Goal: Task Accomplishment & Management: Complete application form

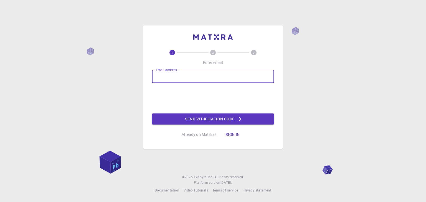
type input "[EMAIL_ADDRESS][DOMAIN_NAME]"
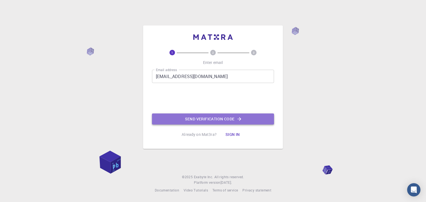
click at [191, 114] on button "Send verification code" at bounding box center [213, 119] width 122 height 11
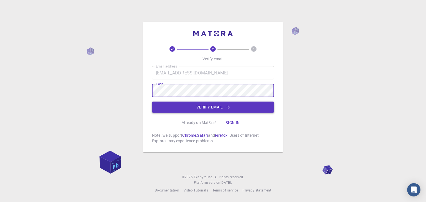
click at [204, 105] on button "Verify email" at bounding box center [213, 107] width 122 height 11
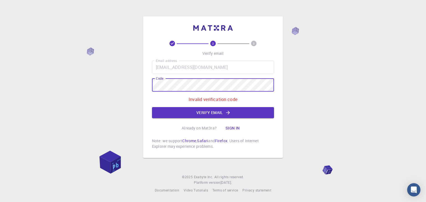
click at [137, 93] on div "2 3 Verify email Email address [EMAIL_ADDRESS][DOMAIN_NAME] Email address Code …" at bounding box center [213, 101] width 426 height 202
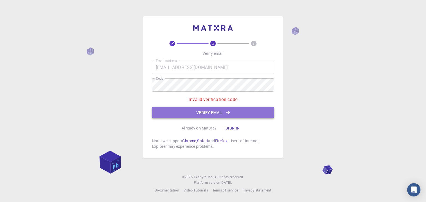
click at [204, 113] on button "Verify email" at bounding box center [213, 112] width 122 height 11
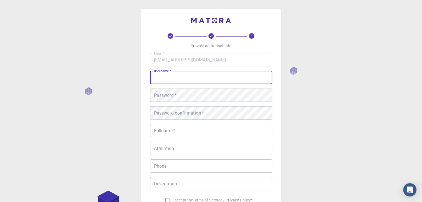
click at [177, 78] on input "username   *" at bounding box center [211, 77] width 122 height 13
type input "[PERSON_NAME]"
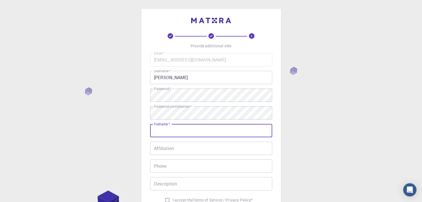
click at [174, 135] on input "Fullname   *" at bounding box center [211, 130] width 122 height 13
type input "[PERSON_NAME]"
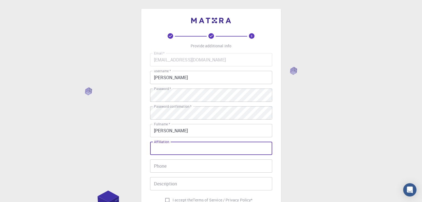
click at [244, 145] on input "Affiliation" at bounding box center [211, 148] width 122 height 13
type input "AMET University"
click at [231, 170] on input "Phone" at bounding box center [211, 166] width 122 height 13
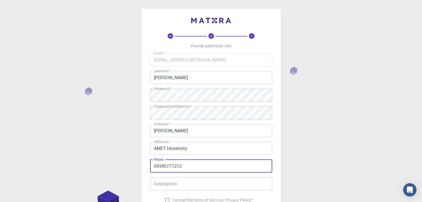
click at [157, 167] on input "09345771212" at bounding box center [211, 166] width 122 height 13
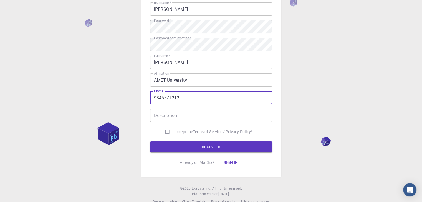
type input "9345771212"
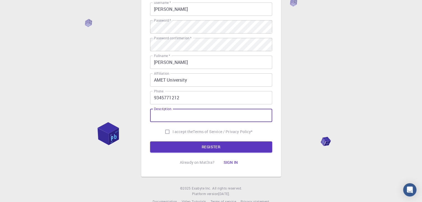
click at [166, 121] on input "Description" at bounding box center [211, 115] width 122 height 13
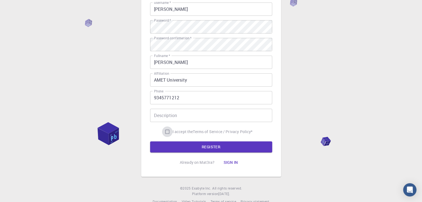
click at [165, 131] on input "I accept the Terms of Service / Privacy Policy *" at bounding box center [167, 132] width 11 height 11
checkbox input "true"
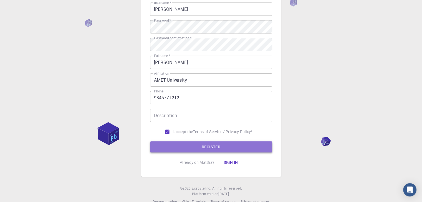
click at [173, 146] on button "REGISTER" at bounding box center [211, 147] width 122 height 11
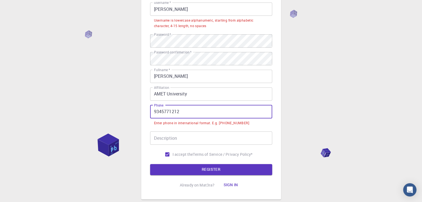
click at [153, 111] on input "9345771212" at bounding box center [211, 111] width 122 height 13
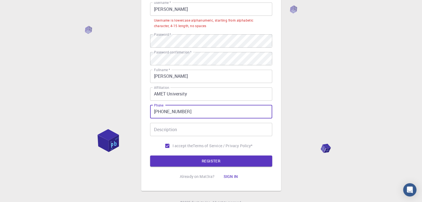
type input "[PHONE_NUMBER]"
click at [175, 128] on input "Description" at bounding box center [211, 129] width 122 height 13
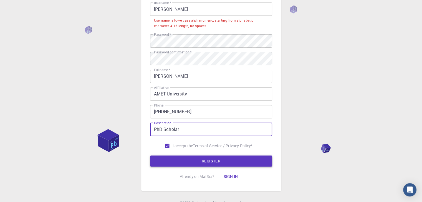
type input "PhD Scholar"
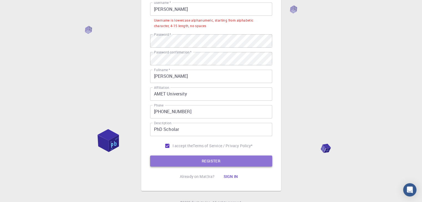
click at [176, 159] on button "REGISTER" at bounding box center [211, 161] width 122 height 11
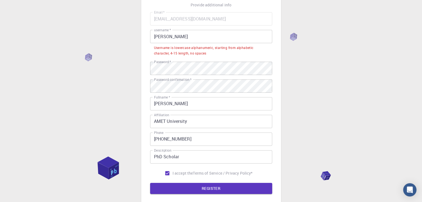
scroll to position [41, 0]
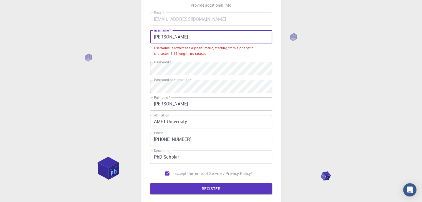
drag, startPoint x: 188, startPoint y: 37, endPoint x: 151, endPoint y: 42, distance: 36.7
click at [151, 42] on input "[PERSON_NAME]" at bounding box center [211, 36] width 122 height 13
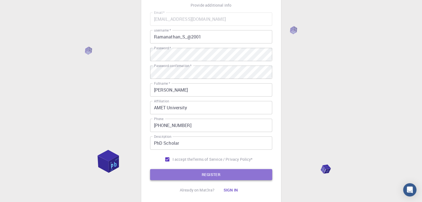
click at [196, 174] on button "REGISTER" at bounding box center [211, 174] width 122 height 11
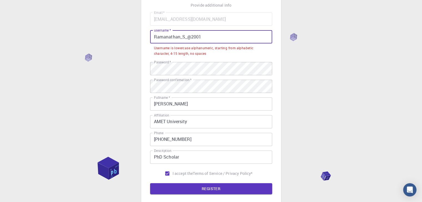
click at [158, 37] on input "Ramanathan_S_@2001" at bounding box center [211, 36] width 122 height 13
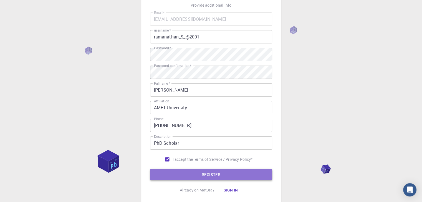
click at [205, 174] on button "REGISTER" at bounding box center [211, 174] width 122 height 11
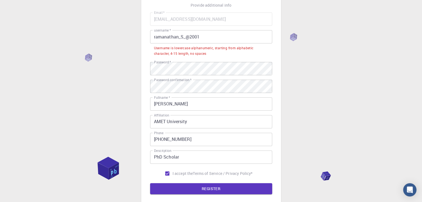
click at [183, 39] on input "ramanathan_S_@2001" at bounding box center [211, 36] width 122 height 13
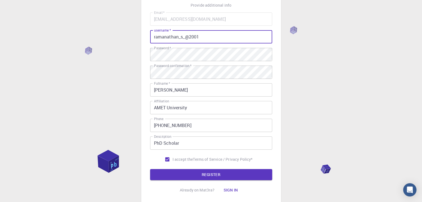
click at [203, 40] on input "ramanathan_s_@2001" at bounding box center [211, 36] width 122 height 13
click at [150, 169] on button "REGISTER" at bounding box center [211, 174] width 122 height 11
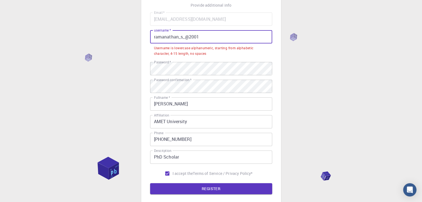
click at [154, 37] on input "ramanathan_s_@2001" at bounding box center [211, 36] width 122 height 13
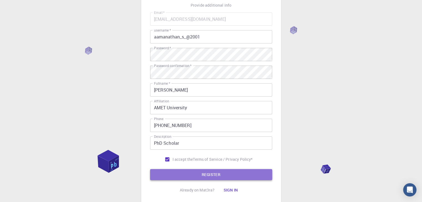
click at [211, 171] on button "REGISTER" at bounding box center [211, 174] width 122 height 11
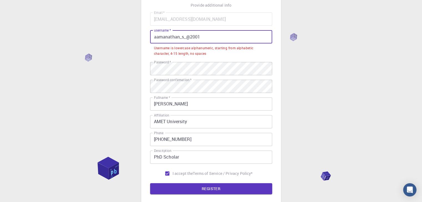
click at [155, 34] on input "aamanathan_s_@2001" at bounding box center [211, 36] width 122 height 13
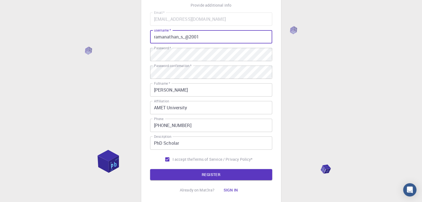
click at [205, 37] on input "ramanathan_s_@2001" at bounding box center [211, 36] width 122 height 13
click at [150, 169] on button "REGISTER" at bounding box center [211, 174] width 122 height 11
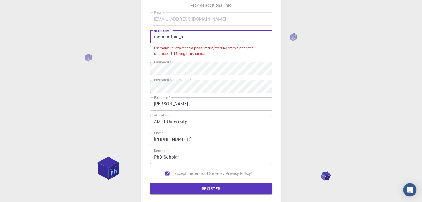
drag, startPoint x: 183, startPoint y: 37, endPoint x: 178, endPoint y: 39, distance: 5.6
click at [178, 39] on input "ramanathan_s" at bounding box center [211, 36] width 122 height 13
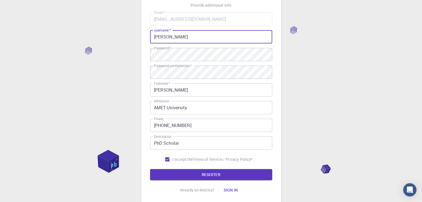
type input "[PERSON_NAME]"
click at [150, 169] on button "REGISTER" at bounding box center [211, 174] width 122 height 11
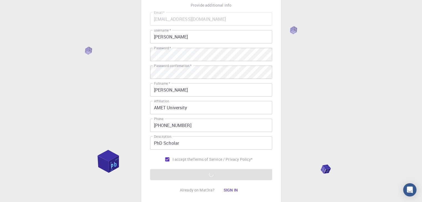
click at [277, 144] on div "3 Provide additional info Email   * [EMAIL_ADDRESS][DOMAIN_NAME] Email   * user…" at bounding box center [211, 86] width 140 height 237
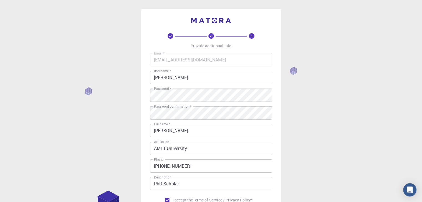
scroll to position [80, 0]
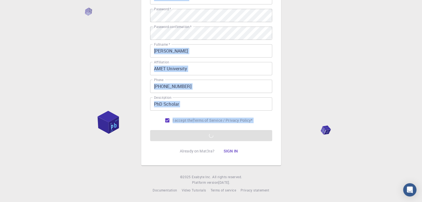
drag, startPoint x: 125, startPoint y: 126, endPoint x: 87, endPoint y: 116, distance: 39.9
click at [87, 116] on div "3 Provide additional info Email   * [EMAIL_ADDRESS][DOMAIN_NAME] Email   * user…" at bounding box center [211, 61] width 422 height 282
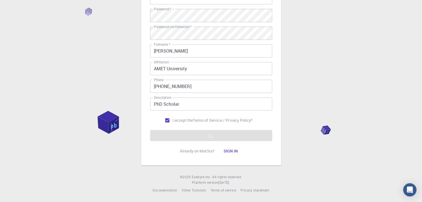
click at [77, 130] on div "3 Provide additional info Email   * [EMAIL_ADDRESS][DOMAIN_NAME] Email   * user…" at bounding box center [211, 61] width 422 height 282
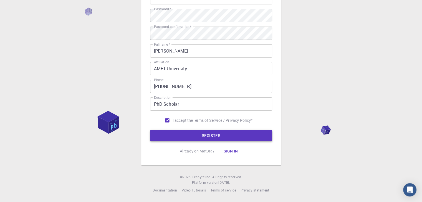
click at [171, 137] on button "REGISTER" at bounding box center [211, 135] width 122 height 11
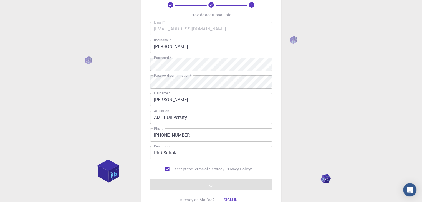
scroll to position [14, 0]
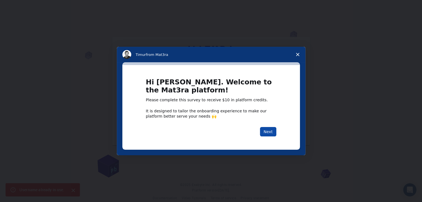
click at [269, 131] on button "Next" at bounding box center [268, 131] width 16 height 9
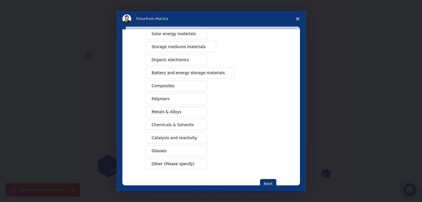
scroll to position [49, 0]
click at [172, 140] on span "Catalysis and reactivity" at bounding box center [174, 139] width 45 height 6
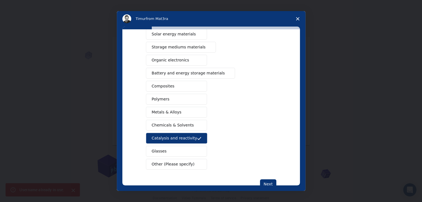
click at [168, 126] on span "Chemicals & Solvents" at bounding box center [173, 126] width 42 height 6
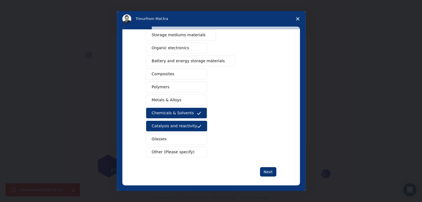
scroll to position [61, 0]
click at [161, 98] on span "Metals & Alloys" at bounding box center [167, 100] width 30 height 6
click at [168, 151] on span "Other (Please specify)" at bounding box center [173, 153] width 43 height 6
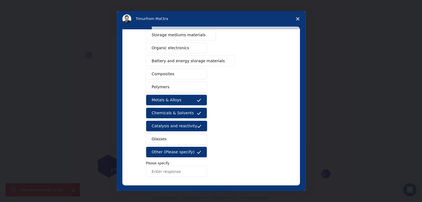
click at [168, 170] on input "Enter response" at bounding box center [176, 171] width 61 height 11
type input "e"
type input "Enzymes and Protien - Bioinformatics"
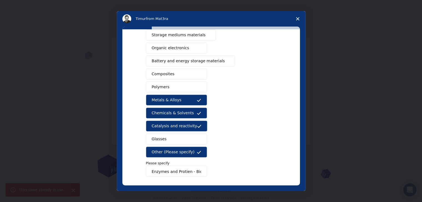
click at [263, 143] on div "Semiconductors Solar energy materials Storage mediums materials Organic electro…" at bounding box center [211, 91] width 130 height 174
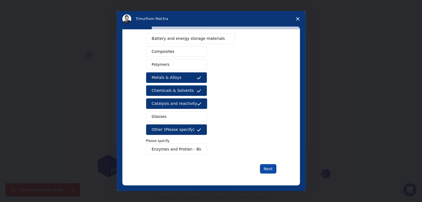
click at [266, 165] on button "Next" at bounding box center [268, 168] width 16 height 9
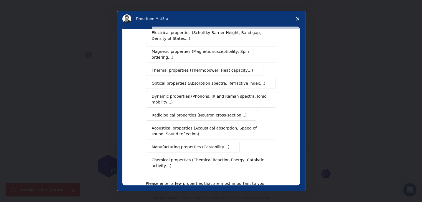
scroll to position [93, 0]
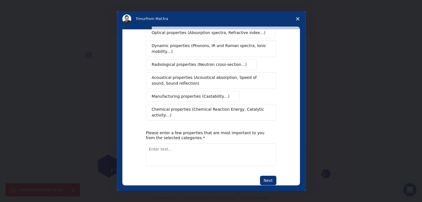
click at [178, 106] on button "Chemical properties (Chemical Reaction Energy, Catalytic activity…)" at bounding box center [211, 112] width 130 height 17
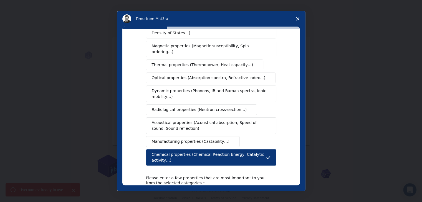
scroll to position [47, 0]
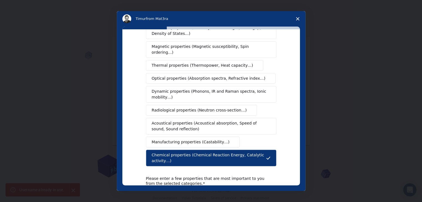
click at [178, 89] on span "Dynamic properties (Phonons, IR and Raman spectra, Ionic mobility…)" at bounding box center [209, 95] width 115 height 12
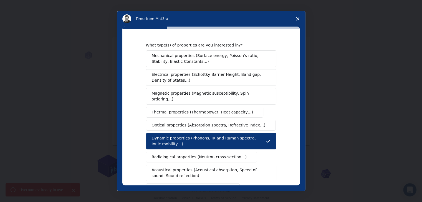
scroll to position [93, 0]
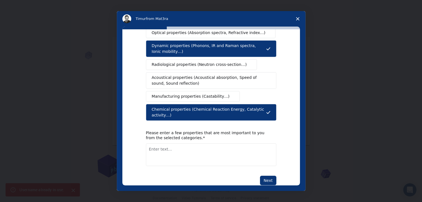
click at [204, 144] on textarea "Enter text..." at bounding box center [211, 155] width 130 height 23
click at [263, 176] on button "Next" at bounding box center [268, 180] width 16 height 9
click at [215, 146] on textarea "Enter text..." at bounding box center [211, 155] width 130 height 23
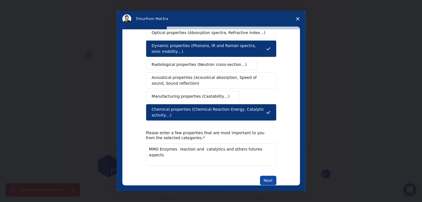
type textarea "MMO Enzymes reaction and catalytics and others futures aspects"
click at [265, 176] on button "Next" at bounding box center [268, 180] width 16 height 9
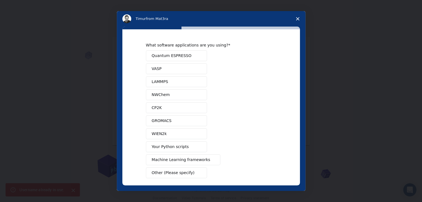
scroll to position [24, 0]
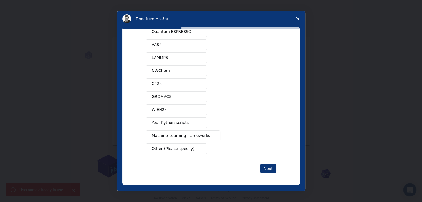
click at [169, 99] on button "GROMACS" at bounding box center [176, 97] width 61 height 11
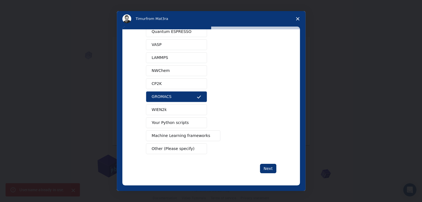
click at [174, 123] on span "Your Python scripts" at bounding box center [170, 123] width 37 height 6
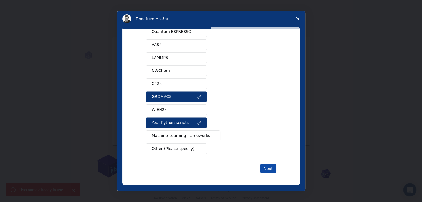
click at [262, 165] on button "Next" at bounding box center [268, 168] width 16 height 9
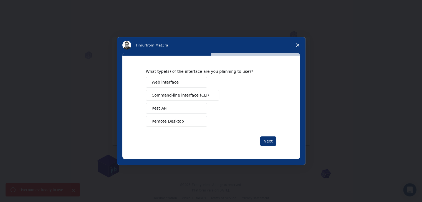
click at [167, 120] on span "Remote Desktop" at bounding box center [168, 122] width 32 height 6
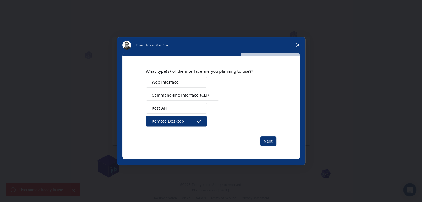
click at [168, 77] on button "Web interface" at bounding box center [176, 82] width 61 height 11
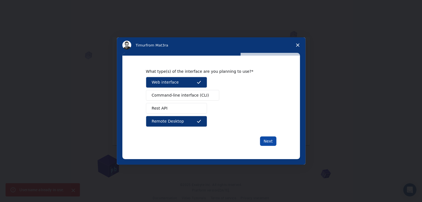
click at [267, 138] on button "Next" at bounding box center [268, 141] width 16 height 9
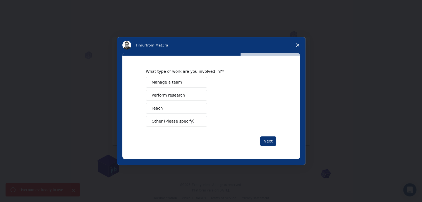
click at [161, 97] on span "Perform research" at bounding box center [168, 96] width 33 height 6
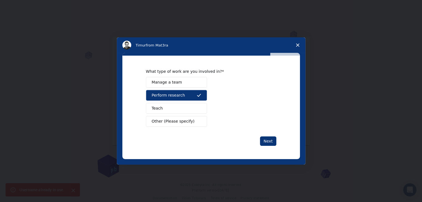
click at [260, 137] on div "Next" at bounding box center [211, 141] width 130 height 9
click at [267, 143] on button "Next" at bounding box center [268, 141] width 16 height 9
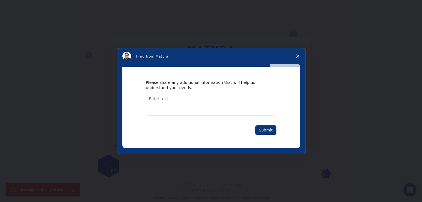
click at [267, 143] on div "Please share any additional information that will help us understand your needs…" at bounding box center [211, 107] width 178 height 81
click at [176, 98] on textarea "Enter text..." at bounding box center [211, 104] width 130 height 23
type textarea "nothing and i have to learn"
click at [264, 127] on button "Submit" at bounding box center [265, 130] width 21 height 9
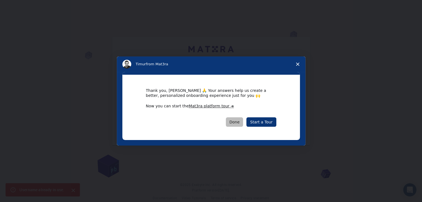
click at [233, 123] on button "Done" at bounding box center [234, 122] width 17 height 9
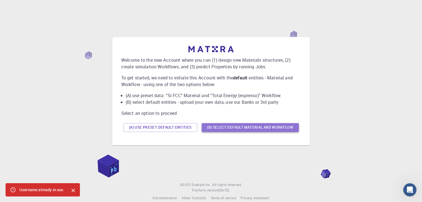
click at [221, 129] on button "(B) Select default material and workflow" at bounding box center [250, 127] width 97 height 9
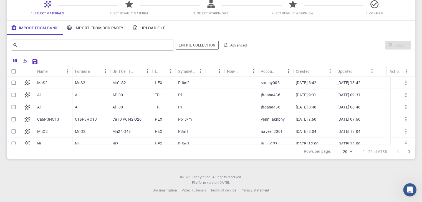
scroll to position [18, 0]
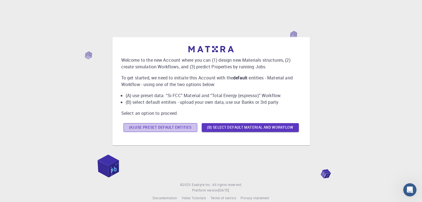
click at [158, 129] on button "(A) Use preset default entities" at bounding box center [160, 127] width 74 height 9
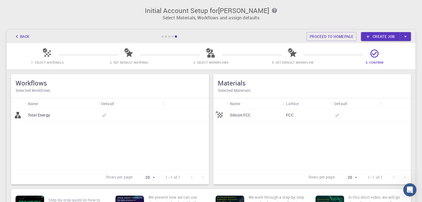
click at [226, 116] on div at bounding box center [220, 115] width 14 height 12
click at [343, 37] on link "Proceed to homepage" at bounding box center [332, 36] width 50 height 9
